Goal: Check status: Check status

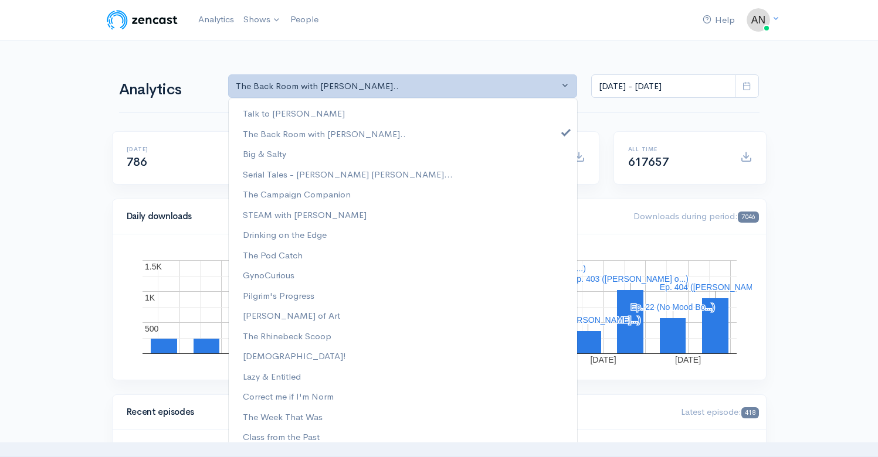
select select "10316"
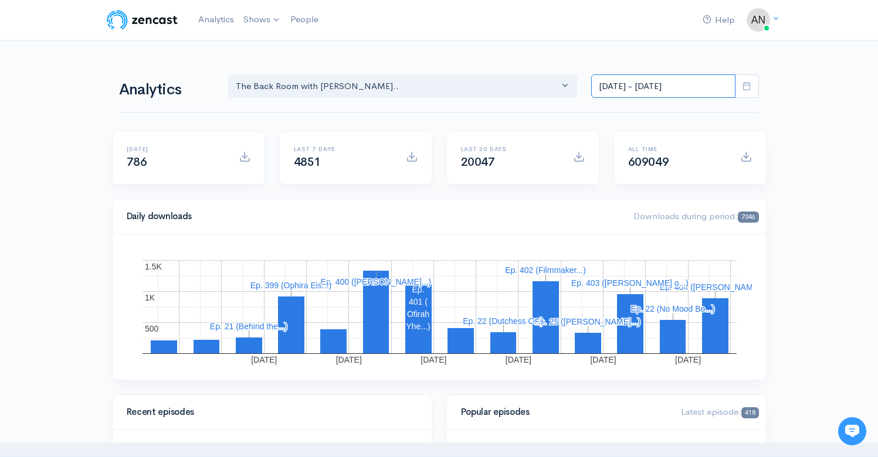
click at [637, 85] on input "[DATE] - [DATE]" at bounding box center [663, 86] width 144 height 24
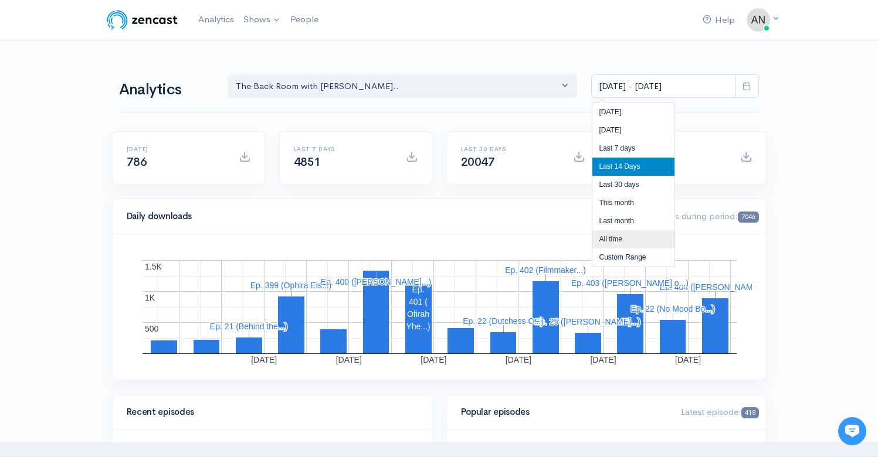
click at [610, 241] on li "All time" at bounding box center [633, 239] width 82 height 18
type input "Apr 3, 2022 - Sep 13, 2025"
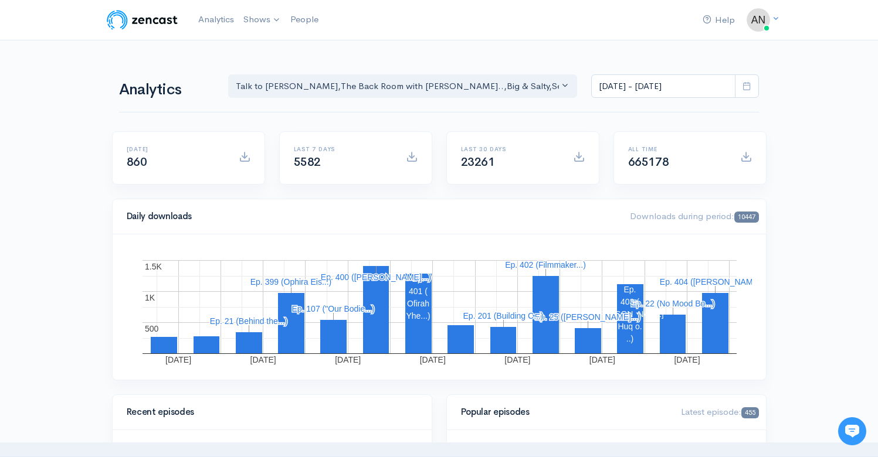
scroll to position [55, 0]
